Goal: Task Accomplishment & Management: Use online tool/utility

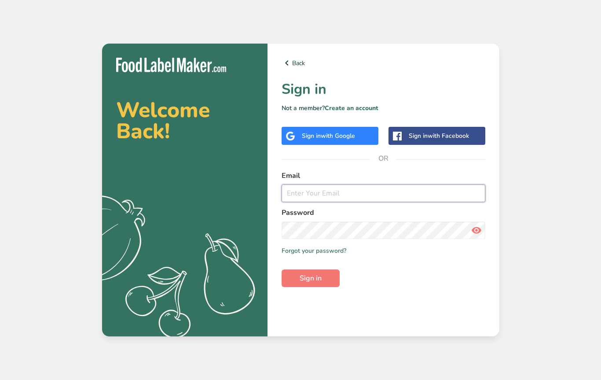
type input "[EMAIL_ADDRESS][DOMAIN_NAME]"
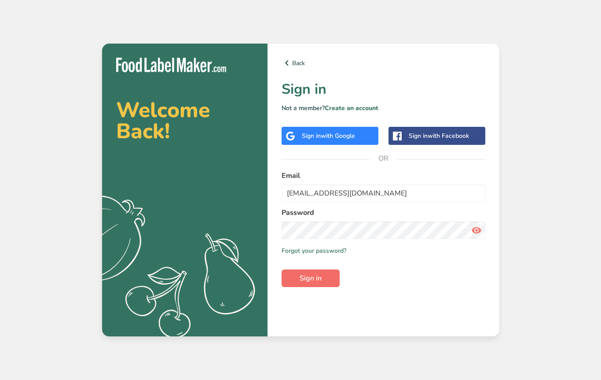
click at [322, 281] on button "Sign in" at bounding box center [311, 278] width 58 height 18
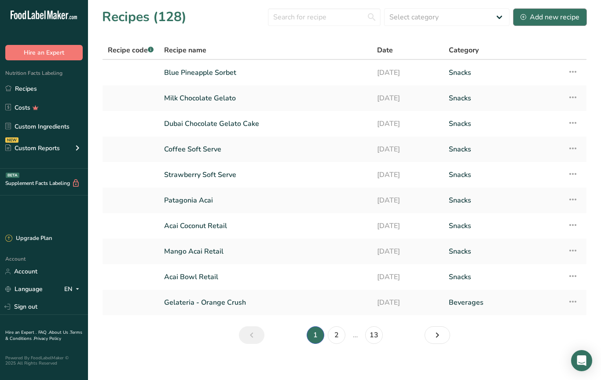
click at [531, 15] on div "Add new recipe" at bounding box center [550, 17] width 59 height 11
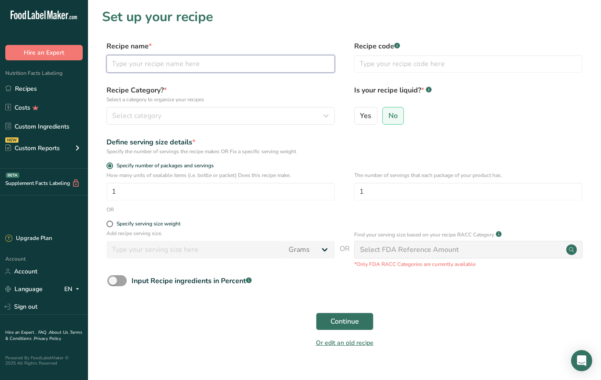
click at [132, 59] on input "text" at bounding box center [221, 64] width 229 height 18
type input "Acai Sample"
click at [171, 118] on div "Select category" at bounding box center [218, 116] width 212 height 11
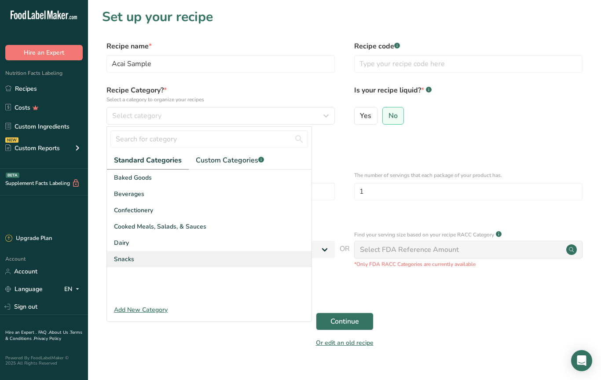
click at [147, 258] on div "Snacks" at bounding box center [209, 259] width 205 height 16
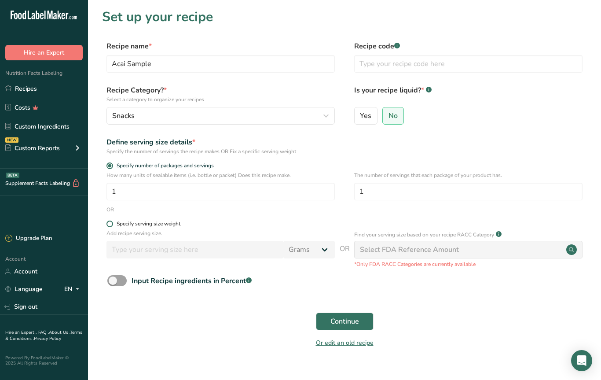
click at [111, 225] on span at bounding box center [110, 224] width 7 height 7
click at [111, 225] on input "Specify serving size weight" at bounding box center [110, 224] width 6 height 6
radio input "true"
radio input "false"
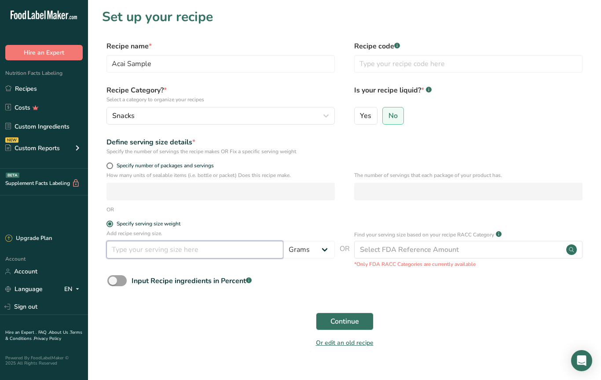
click at [139, 252] on input "number" at bounding box center [195, 250] width 177 height 18
click at [112, 169] on label "Specify number of packages and servings" at bounding box center [221, 165] width 229 height 7
click at [112, 169] on input "Specify number of packages and servings" at bounding box center [110, 166] width 6 height 6
radio input "true"
radio input "false"
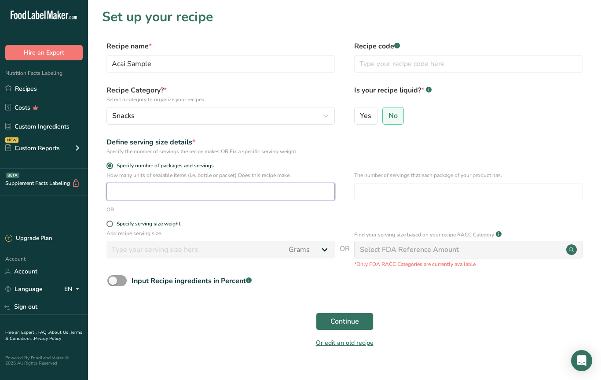
click at [123, 192] on input "number" at bounding box center [221, 192] width 229 height 18
type input "1"
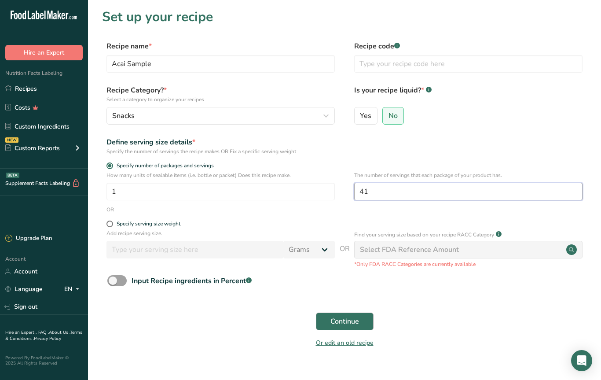
type input "41"
click at [357, 321] on span "Continue" at bounding box center [345, 321] width 29 height 11
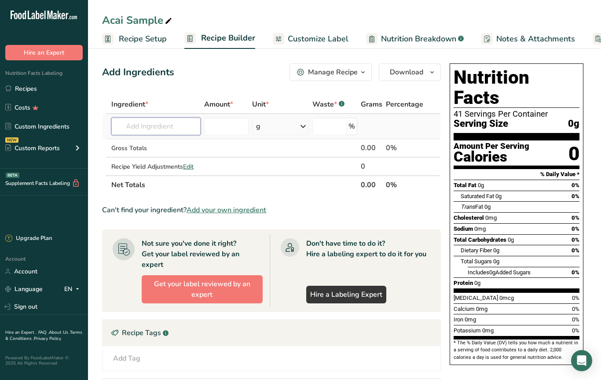
click at [137, 126] on input "text" at bounding box center [155, 127] width 89 height 18
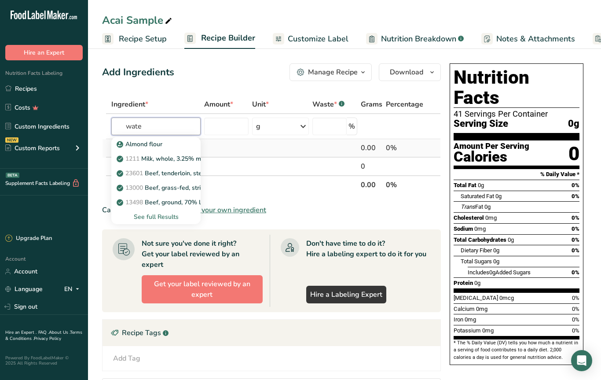
type input "water"
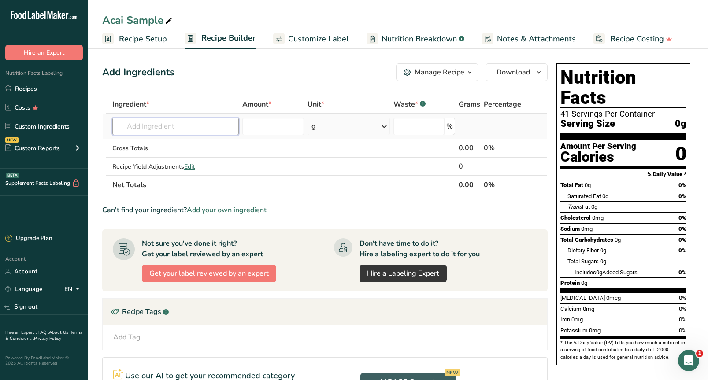
click at [171, 126] on input "text" at bounding box center [175, 127] width 126 height 18
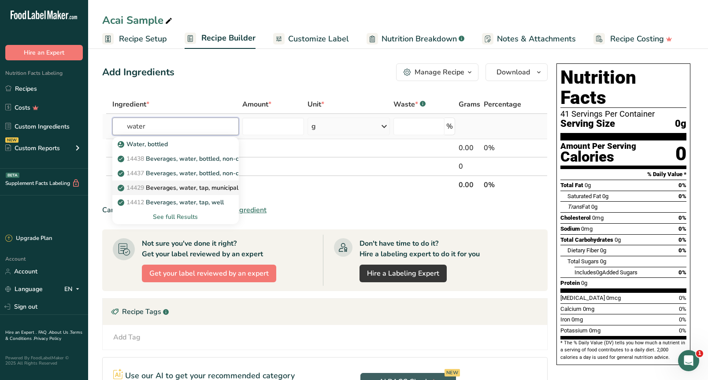
type input "water"
click at [193, 186] on p "14429 [GEOGRAPHIC_DATA], water, tap, municipal" at bounding box center [178, 187] width 119 height 9
type input "Beverages, water, tap, municipal"
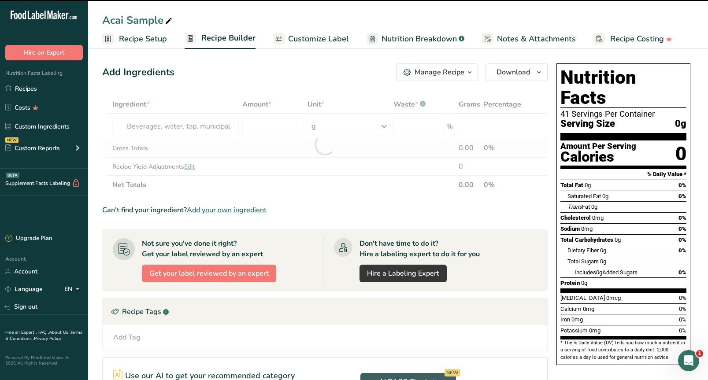
type input "0"
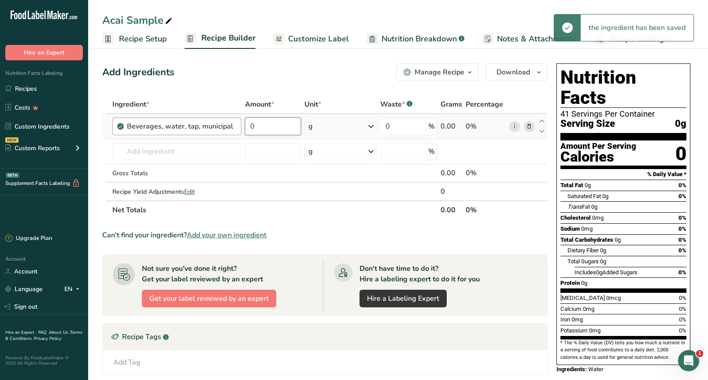
drag, startPoint x: 253, startPoint y: 126, endPoint x: 227, endPoint y: 127, distance: 26.0
click at [227, 127] on tr "Beverages, water, tap, municipal 0 g Portions 1 fl oz 1 bottle 8 fl oz 1 liter …" at bounding box center [325, 126] width 444 height 25
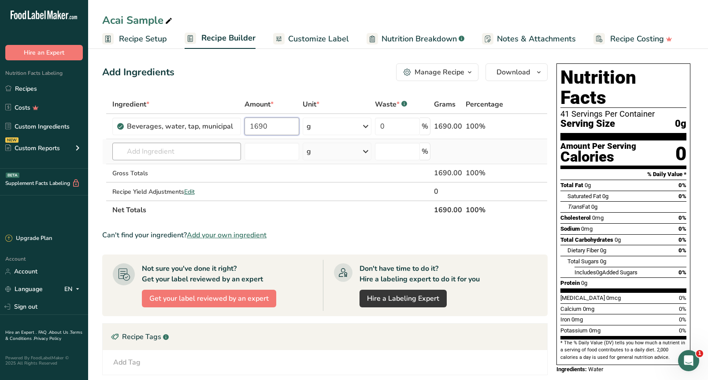
type input "1690"
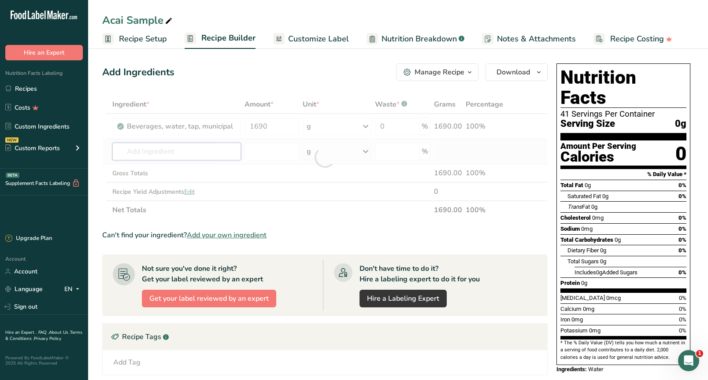
click at [178, 149] on div "Ingredient * Amount * Unit * Waste * .a-a{fill:#347362;}.b-a{fill:#fff;} Grams …" at bounding box center [324, 157] width 445 height 124
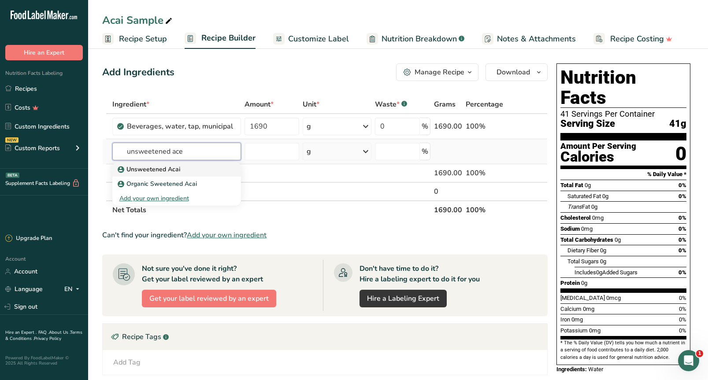
type input "unsweetened ace"
drag, startPoint x: 164, startPoint y: 163, endPoint x: 151, endPoint y: 170, distance: 14.2
click at [151, 170] on p "Unsweetened Acai" at bounding box center [149, 169] width 61 height 9
type input "Unsweetened Acai"
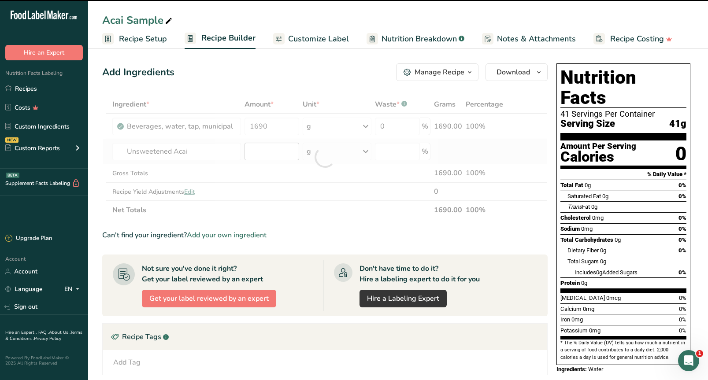
type input "0"
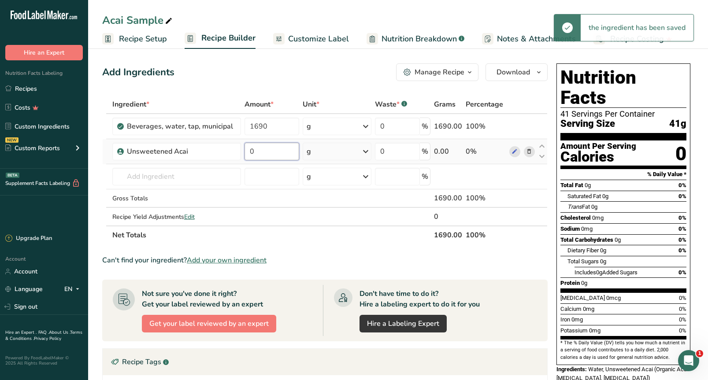
drag, startPoint x: 248, startPoint y: 152, endPoint x: 243, endPoint y: 152, distance: 5.7
click at [243, 152] on td "0" at bounding box center [272, 151] width 58 height 25
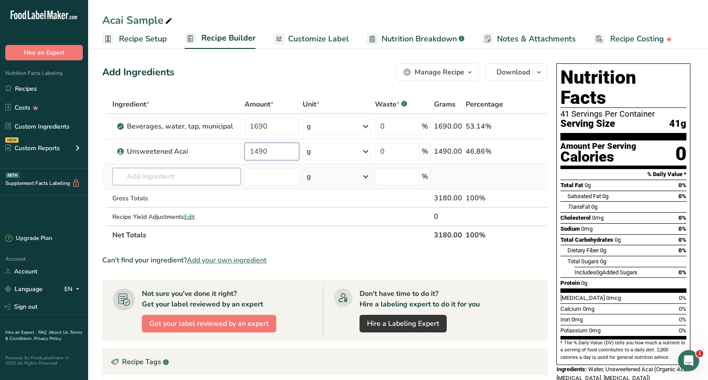
type input "1490"
click at [168, 184] on div "Ingredient * Amount * Unit * Waste * .a-a{fill:#347362;}.b-a{fill:#fff;} Grams …" at bounding box center [324, 169] width 445 height 149
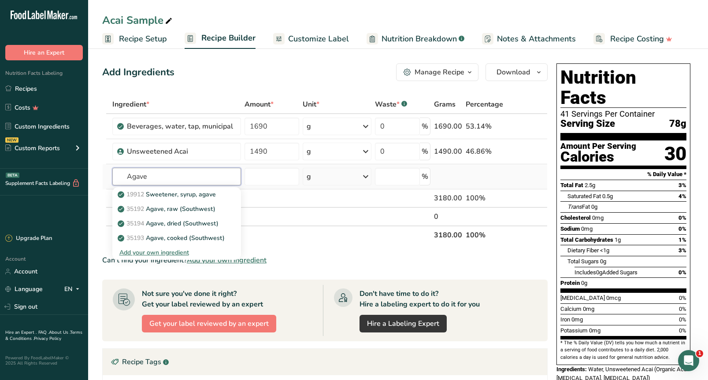
type input "Agave"
click at [144, 252] on div "Add your own ingredient" at bounding box center [176, 252] width 115 height 9
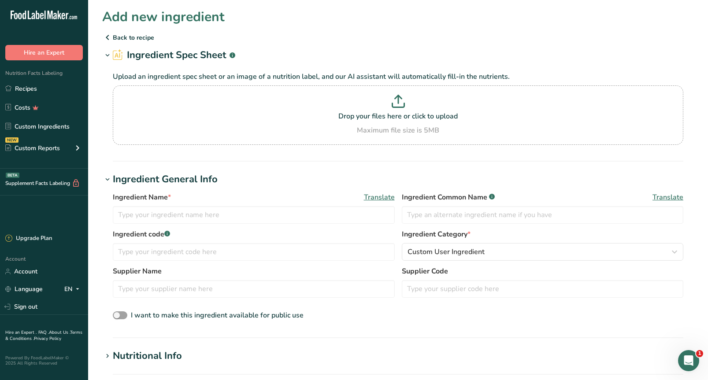
scroll to position [47, 0]
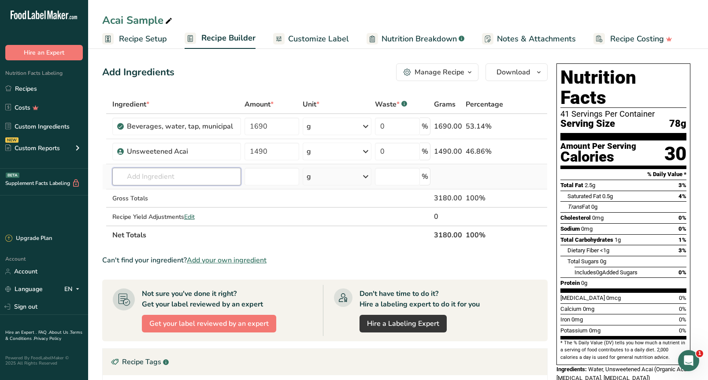
click at [157, 175] on input "text" at bounding box center [176, 177] width 129 height 18
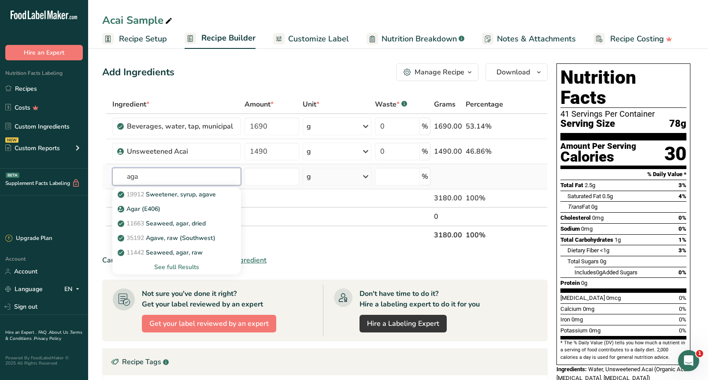
type input "aga"
click at [178, 266] on div "See full Results" at bounding box center [176, 266] width 115 height 9
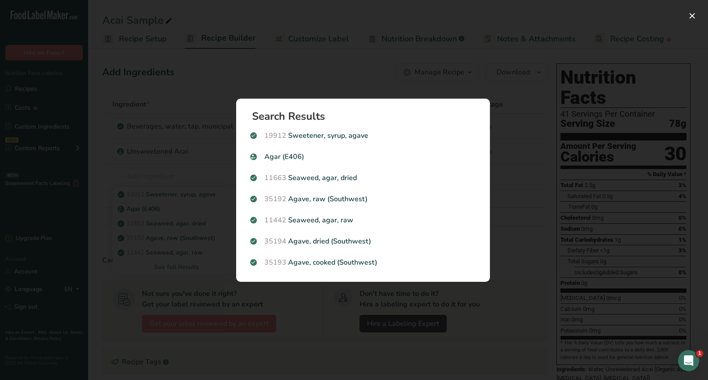
click at [212, 180] on div "Search results modal" at bounding box center [354, 190] width 708 height 380
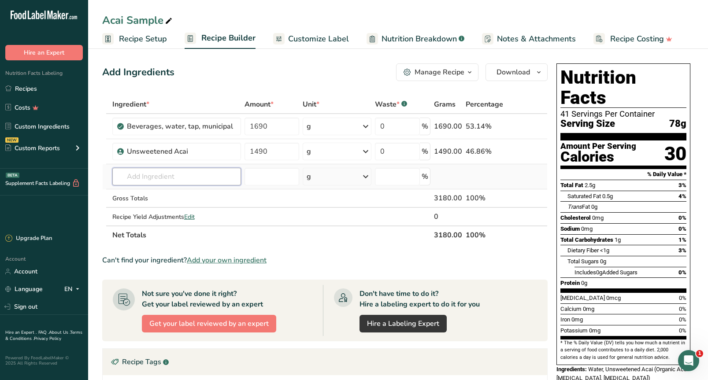
click at [147, 177] on input "text" at bounding box center [176, 177] width 129 height 18
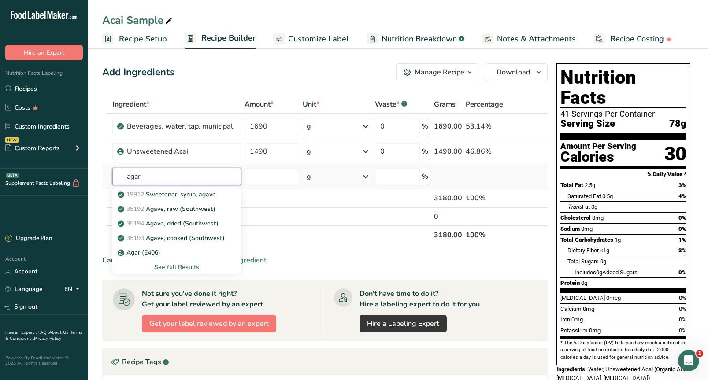
type input "agar"
drag, startPoint x: 147, startPoint y: 177, endPoint x: 177, endPoint y: 194, distance: 34.5
click at [177, 194] on p "19912 Sweetener, syrup, agave" at bounding box center [167, 194] width 96 height 9
type input "Sweetener, syrup, agave"
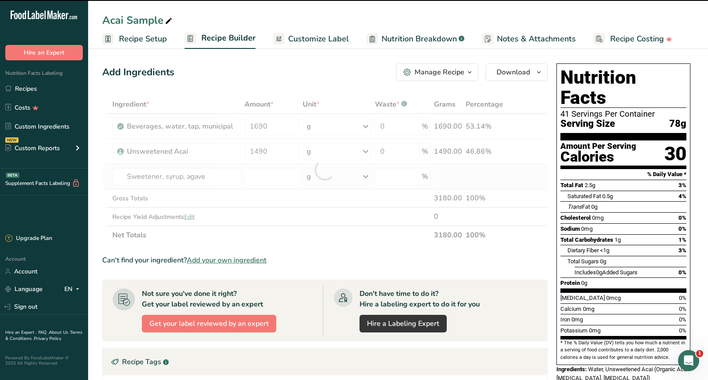
type input "0"
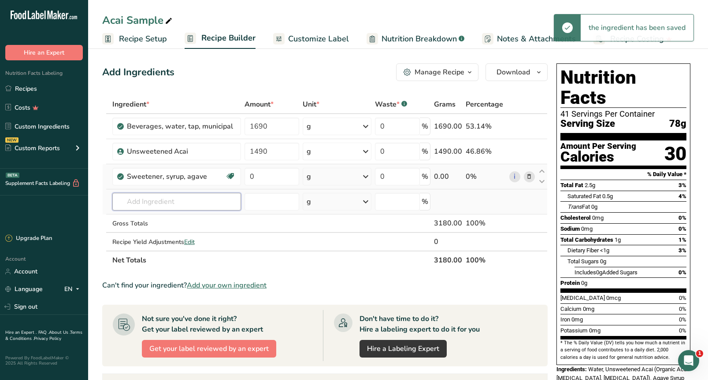
click at [168, 202] on input "text" at bounding box center [176, 202] width 129 height 18
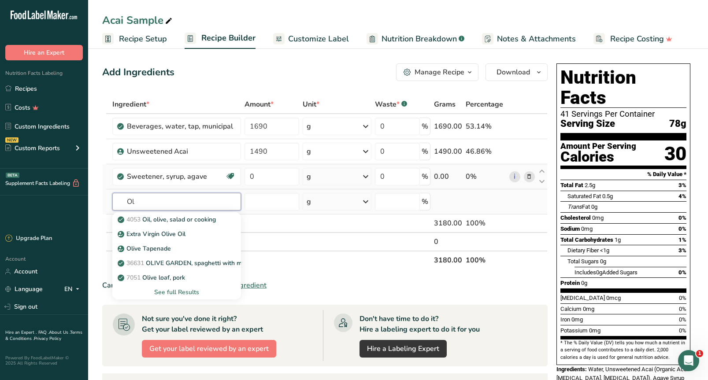
type input "O"
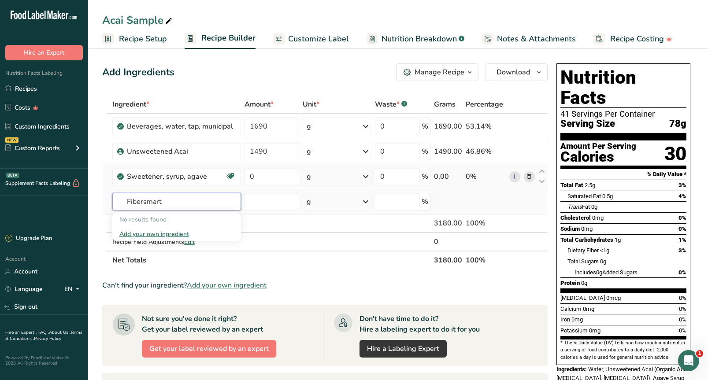
click at [169, 203] on input "Fibersmart" at bounding box center [176, 202] width 129 height 18
type input "F"
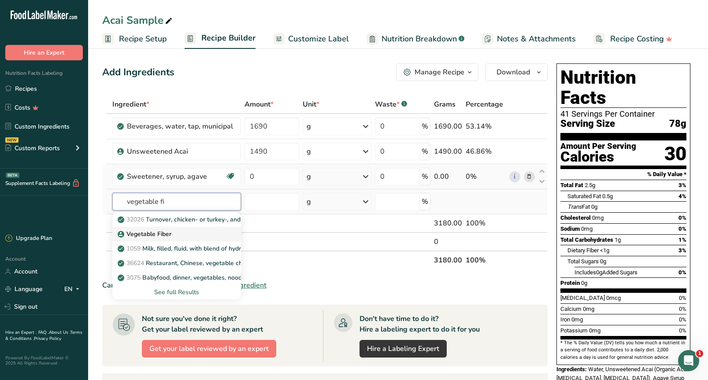
type input "vegetable fi"
click at [159, 236] on p "Vegetable Fiber" at bounding box center [145, 233] width 52 height 9
type input "Vegetable Fiber"
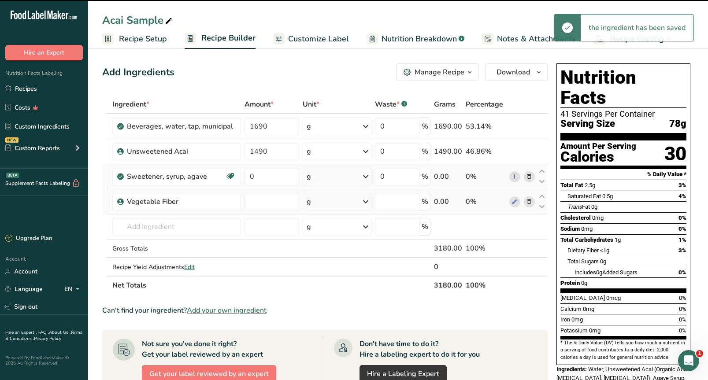
type input "0"
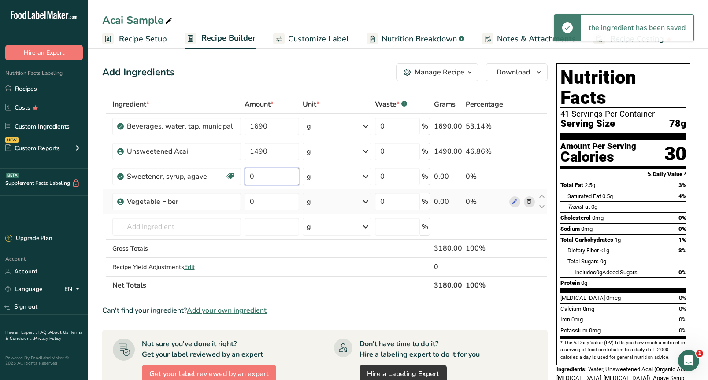
click at [242, 176] on tr "Sweetener, syrup, agave Dairy free Gluten free Vegan Vegetarian Soy free 0 g Po…" at bounding box center [325, 176] width 444 height 25
type input "470"
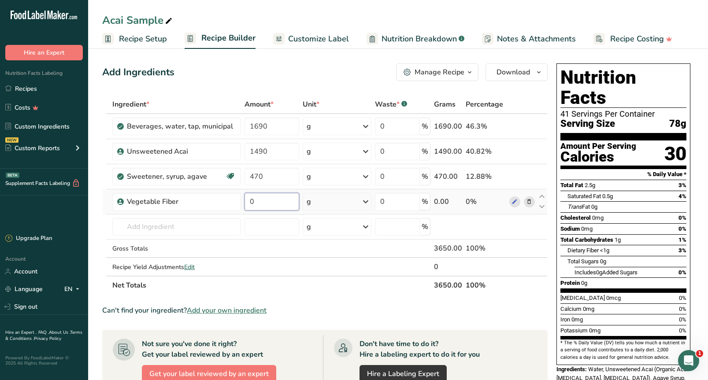
click at [266, 197] on div "Ingredient * Amount * Unit * Waste * .a-a{fill:#347362;}.b-a{fill:#fff;} Grams …" at bounding box center [324, 194] width 445 height 199
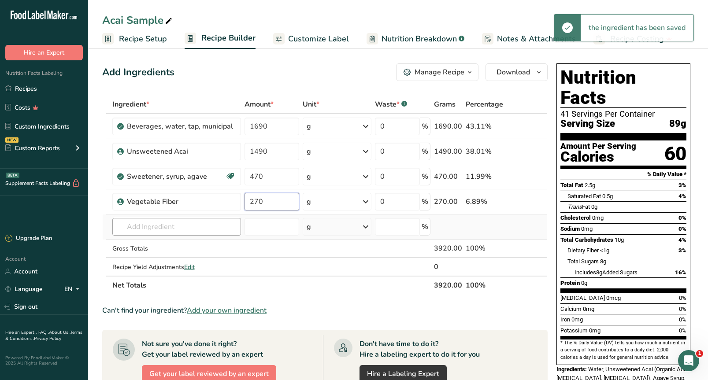
type input "270"
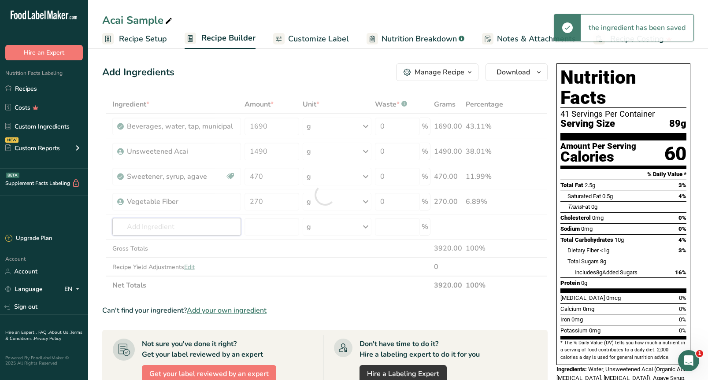
click at [208, 223] on div "Ingredient * Amount * Unit * Waste * .a-a{fill:#347362;}.b-a{fill:#fff;} Grams …" at bounding box center [324, 194] width 445 height 199
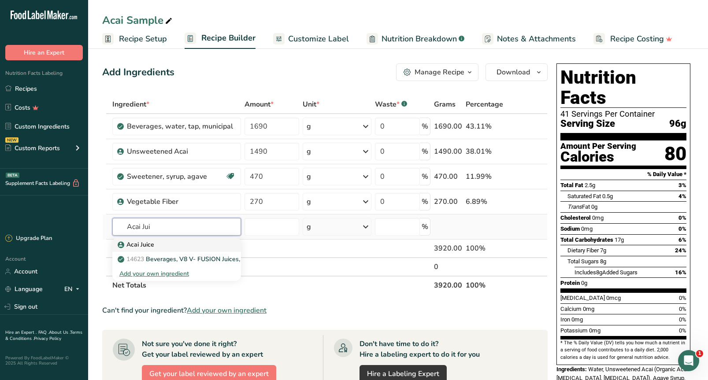
type input "Acai Jui"
click at [140, 247] on p "Acai Juice" at bounding box center [136, 244] width 35 height 9
type input "Acai Juice"
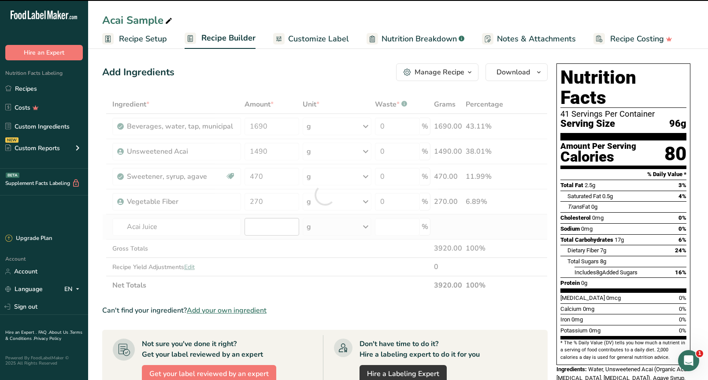
type input "0"
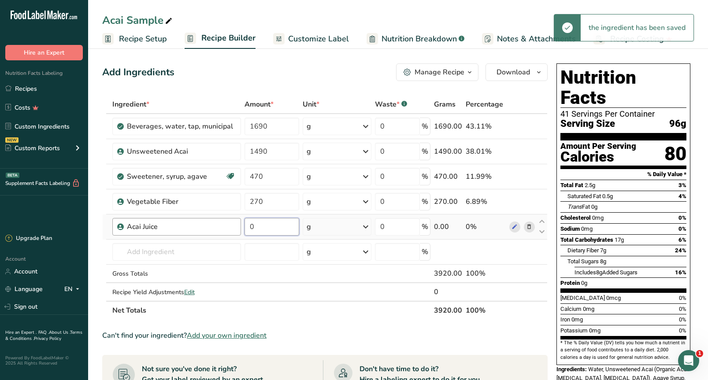
drag, startPoint x: 260, startPoint y: 227, endPoint x: 230, endPoint y: 224, distance: 29.6
click at [230, 224] on tr "Acai Juice 0 g Weight Units g kg mg See more Volume Units l Volume units requir…" at bounding box center [325, 226] width 444 height 25
type input "35"
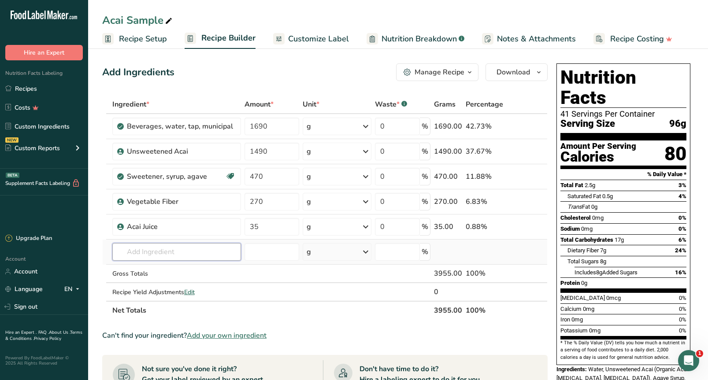
click at [149, 251] on div "Ingredient * Amount * Unit * Waste * .a-a{fill:#347362;}.b-a{fill:#fff;} Grams …" at bounding box center [324, 207] width 445 height 225
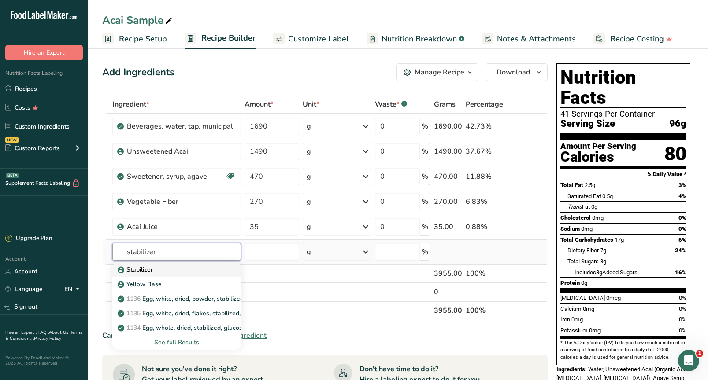
type input "stabilizer"
click at [148, 271] on p "Stabilizer" at bounding box center [135, 269] width 33 height 9
type input "Stabilizer"
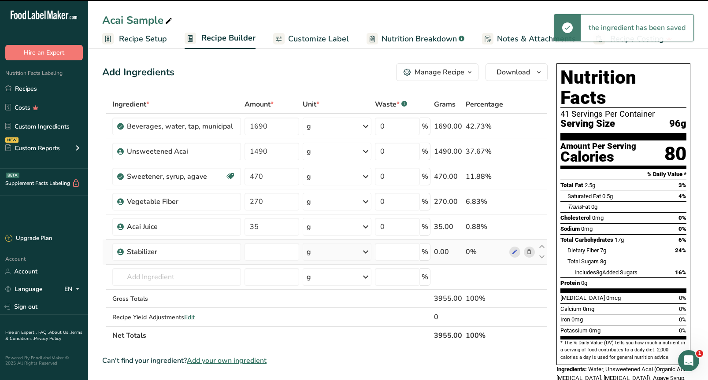
type input "0"
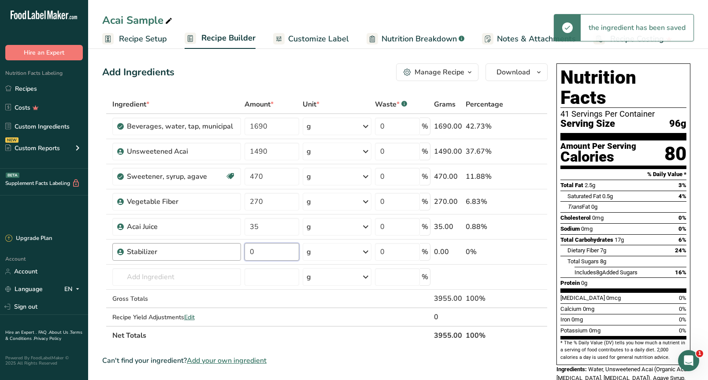
drag, startPoint x: 258, startPoint y: 251, endPoint x: 240, endPoint y: 251, distance: 17.6
click at [240, 251] on tr "Stabilizer 0 g Weight Units g kg mg See more Volume Units l Volume units requir…" at bounding box center [325, 252] width 444 height 25
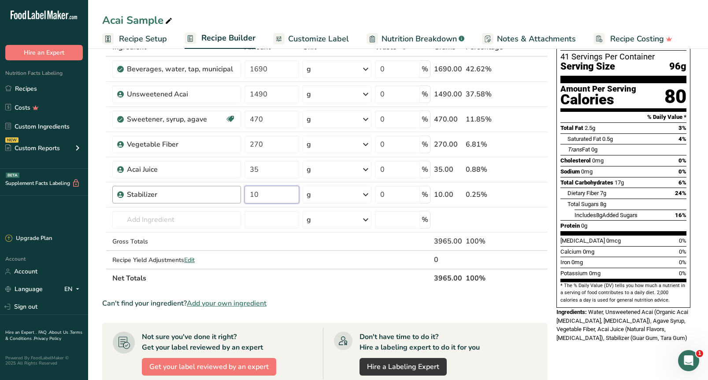
scroll to position [65, 0]
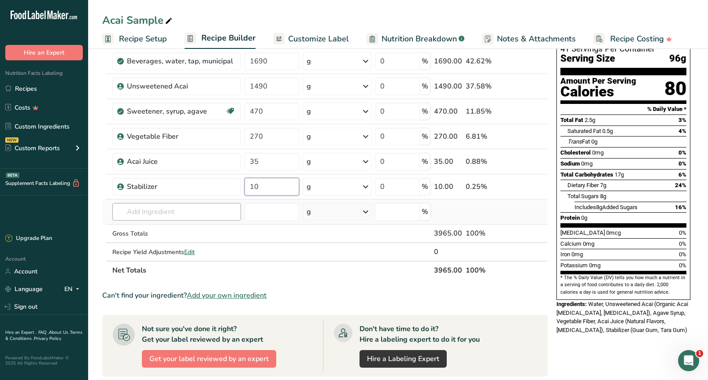
type input "10"
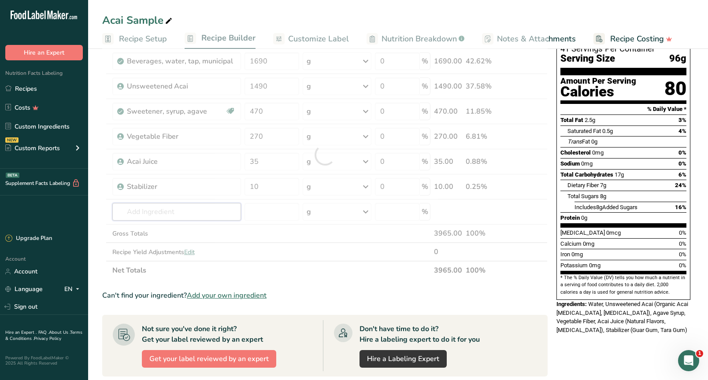
click at [160, 212] on div "Ingredient * Amount * Unit * Waste * .a-a{fill:#347362;}.b-a{fill:#fff;} Grams …" at bounding box center [324, 155] width 445 height 250
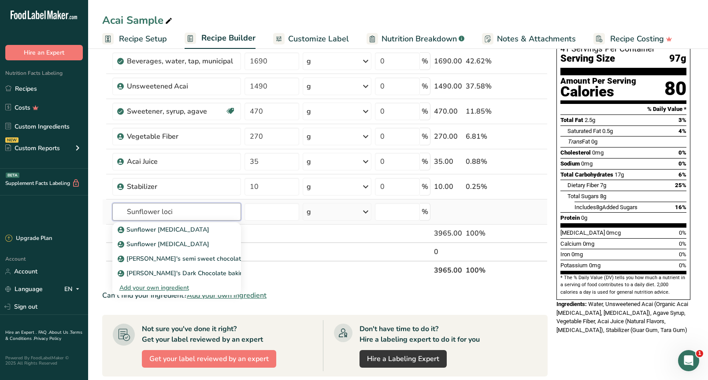
type input "Sunflower loci"
drag, startPoint x: 160, startPoint y: 212, endPoint x: 137, endPoint y: 230, distance: 29.4
click at [137, 230] on p "Sunflower [MEDICAL_DATA]" at bounding box center [164, 229] width 90 height 9
type input "Sunflower [MEDICAL_DATA]"
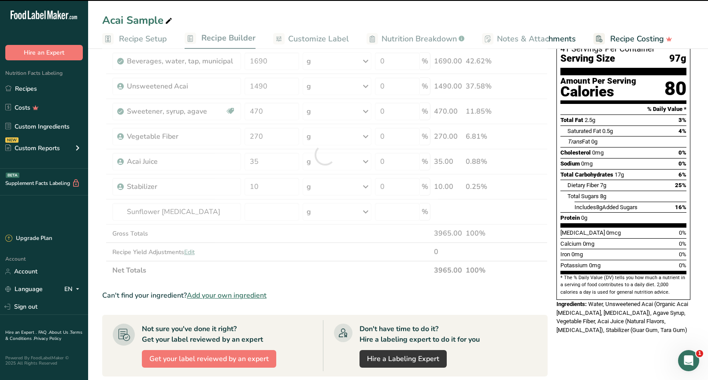
type input "0"
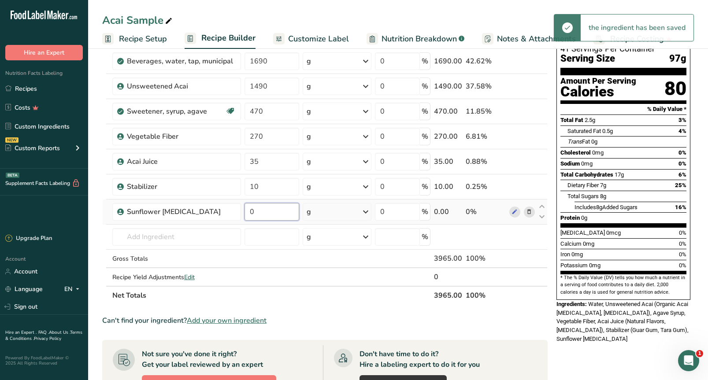
drag, startPoint x: 255, startPoint y: 214, endPoint x: 249, endPoint y: 214, distance: 6.6
click at [248, 214] on input "0" at bounding box center [271, 212] width 55 height 18
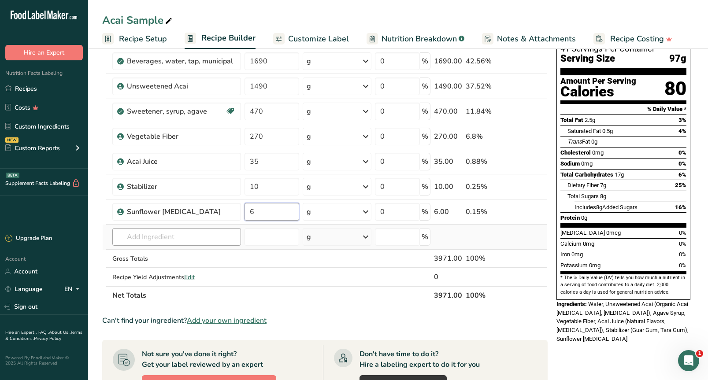
type input "6"
click at [185, 235] on div "Ingredient * Amount * Unit * Waste * .a-a{fill:#347362;}.b-a{fill:#fff;} Grams …" at bounding box center [324, 167] width 445 height 275
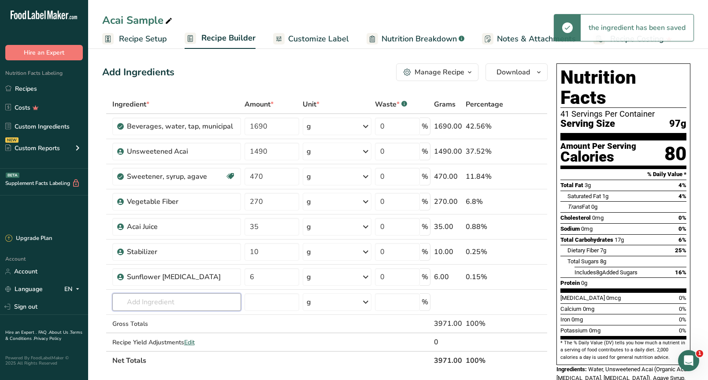
scroll to position [0, 0]
click at [518, 74] on span "Download" at bounding box center [512, 72] width 33 height 11
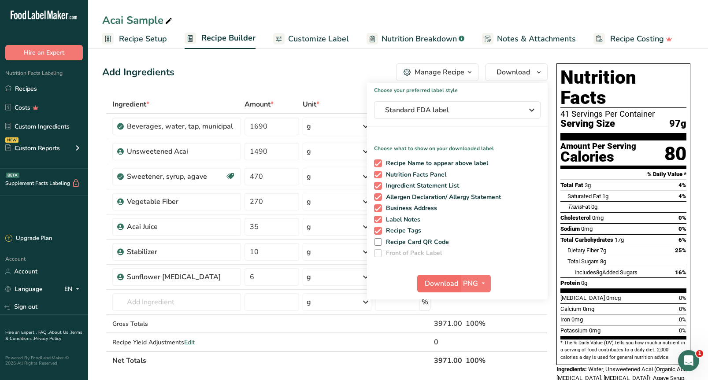
click at [436, 283] on span "Download" at bounding box center [440, 283] width 33 height 11
